Goal: Information Seeking & Learning: Check status

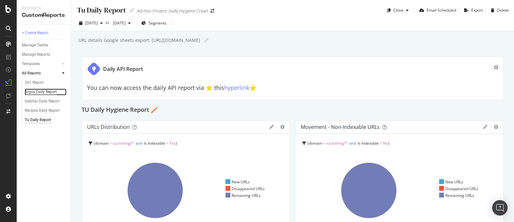
click at [36, 92] on div "Argos Daily Report" at bounding box center [41, 91] width 32 height 7
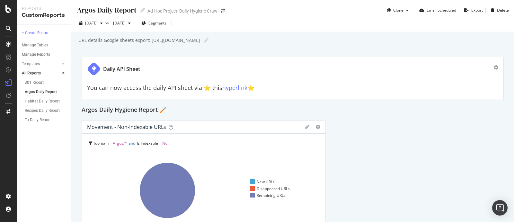
click at [61, 165] on div "+ Create Report Manage Tables Manage Reports Templates AI Bots in Search Busine…" at bounding box center [44, 122] width 54 height 197
click at [47, 100] on div "Habitat Daily Report" at bounding box center [42, 101] width 35 height 7
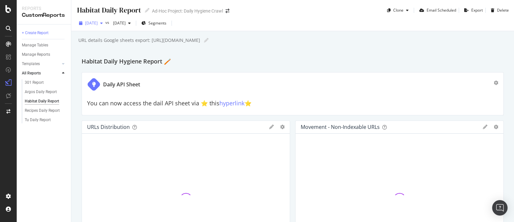
click at [105, 25] on div "2025 Oct. 3rd" at bounding box center [91, 23] width 29 height 10
click at [56, 143] on div "+ Create Report Manage Tables Manage Reports Templates AI Bots in Search Busine…" at bounding box center [44, 122] width 54 height 197
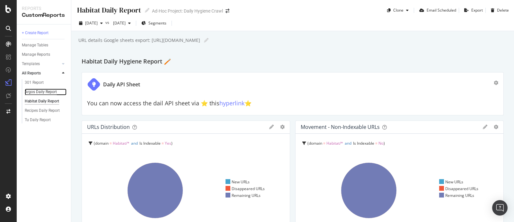
click at [41, 92] on div "Argos Daily Report" at bounding box center [41, 91] width 32 height 7
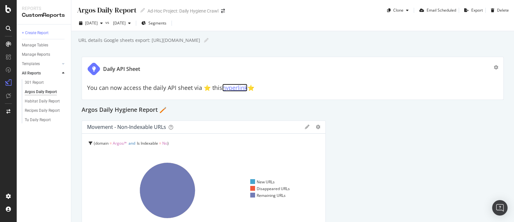
click at [233, 87] on link "hyperlink" at bounding box center [235, 88] width 25 height 8
click at [44, 100] on div "Habitat Daily Report" at bounding box center [42, 101] width 35 height 7
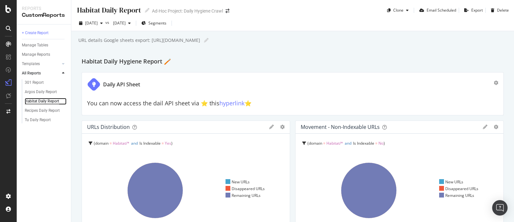
click at [41, 99] on div "Habitat Daily Report" at bounding box center [42, 101] width 34 height 7
click at [233, 103] on link "hyperlink" at bounding box center [232, 103] width 25 height 8
click at [41, 119] on div "Tu Daily Report" at bounding box center [38, 119] width 26 height 7
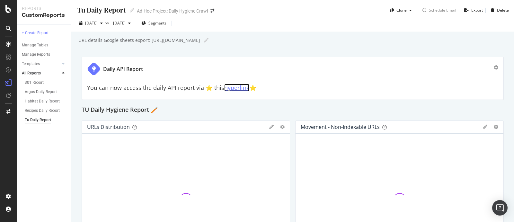
click at [230, 89] on link "hyperlink" at bounding box center [236, 88] width 25 height 8
